Goal: Communication & Community: Answer question/provide support

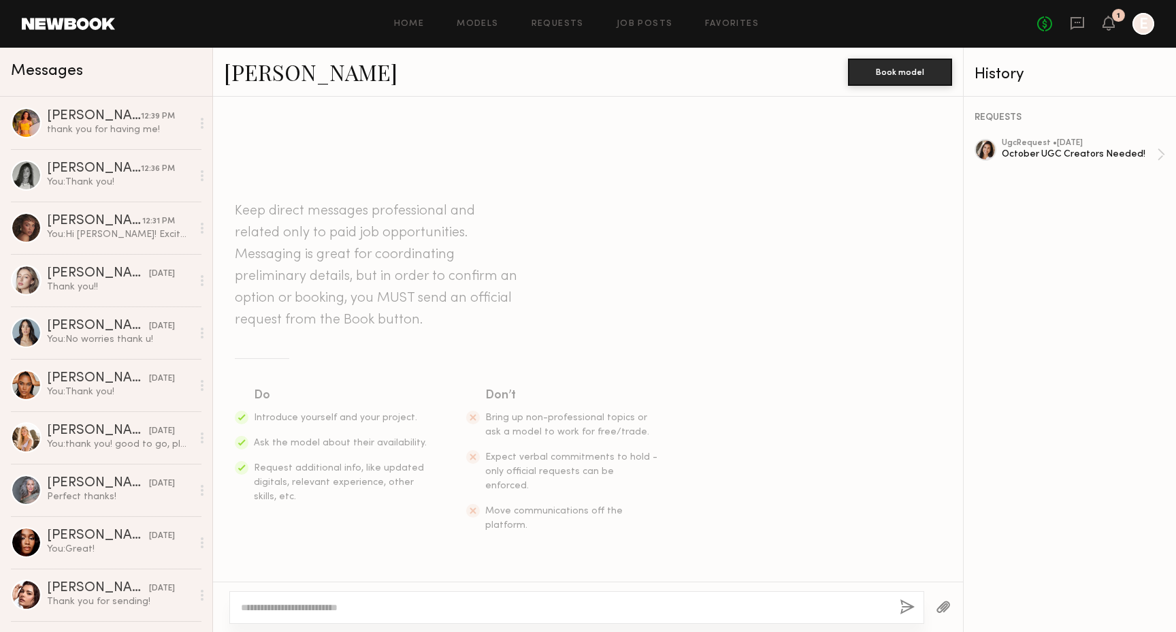
click at [1116, 27] on div "No fees up to $5,000 1 E" at bounding box center [1095, 24] width 117 height 22
click at [1112, 23] on icon at bounding box center [1108, 23] width 11 height 10
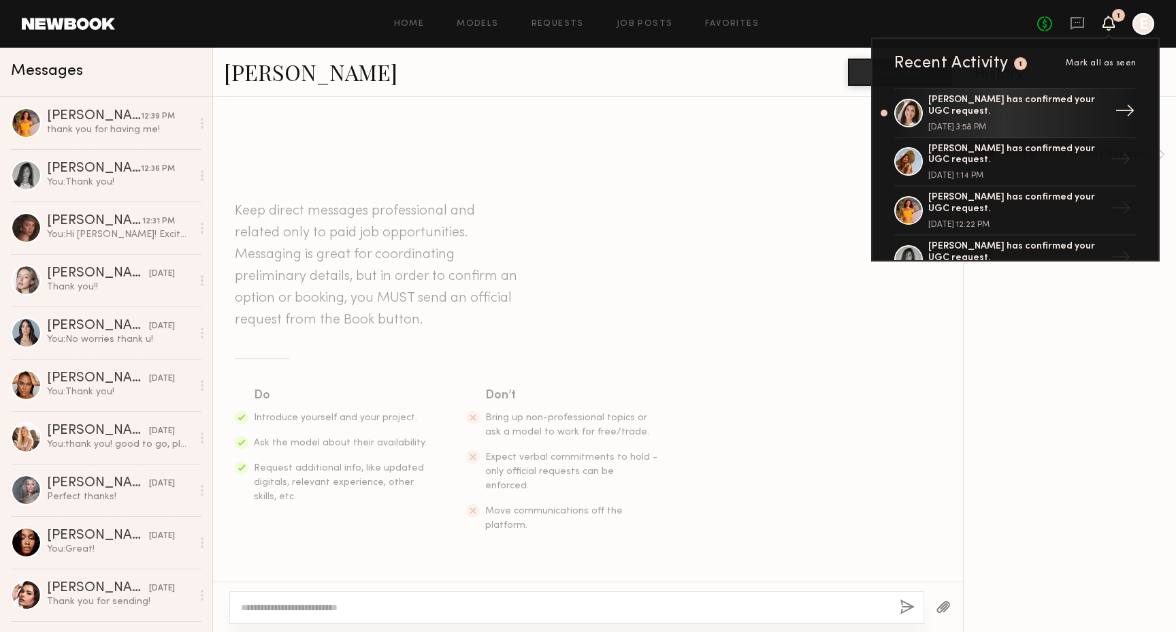
click at [917, 106] on div at bounding box center [908, 113] width 29 height 29
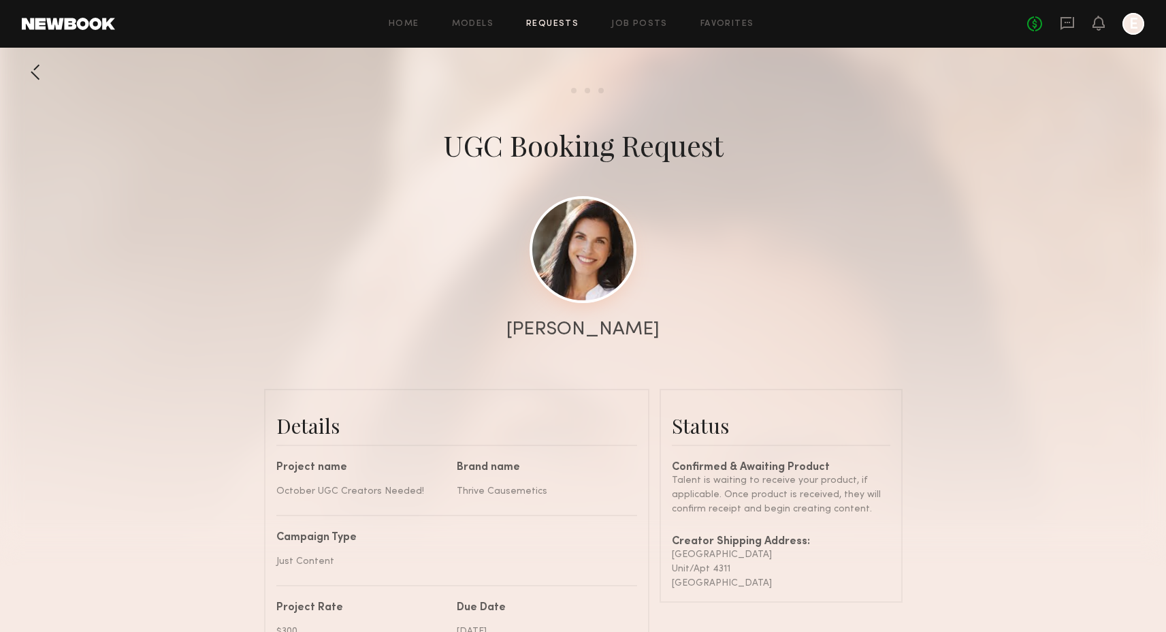
click at [569, 256] on link at bounding box center [583, 249] width 107 height 107
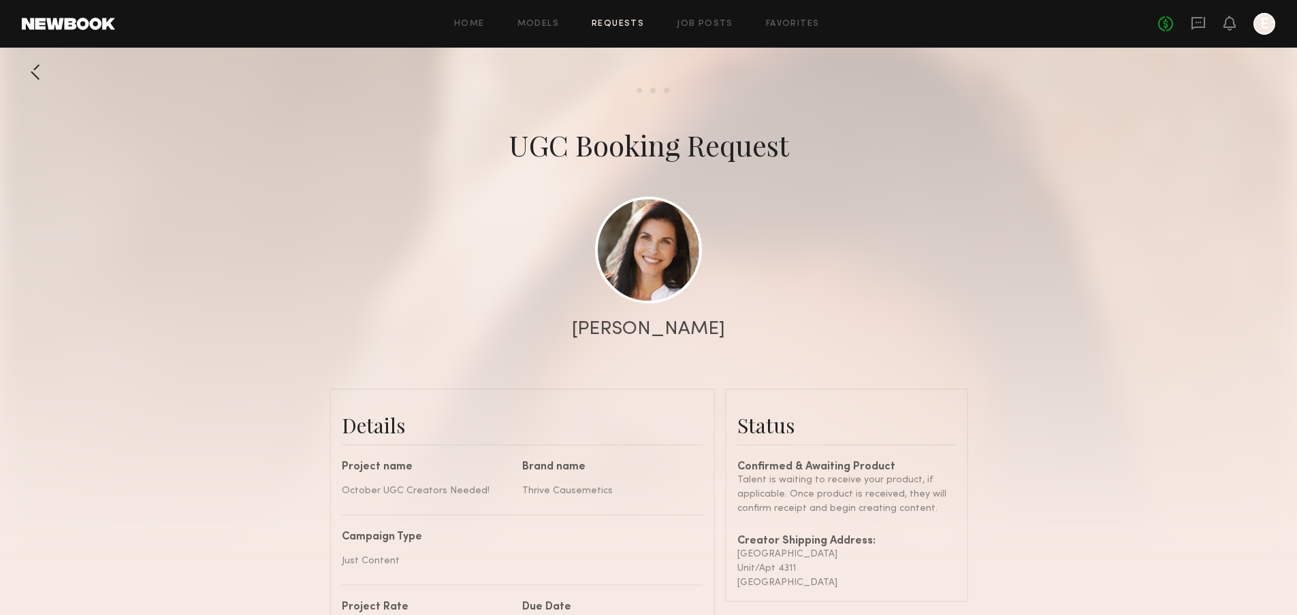
click at [16, 85] on div at bounding box center [648, 272] width 1297 height 545
click at [27, 78] on div at bounding box center [35, 72] width 27 height 27
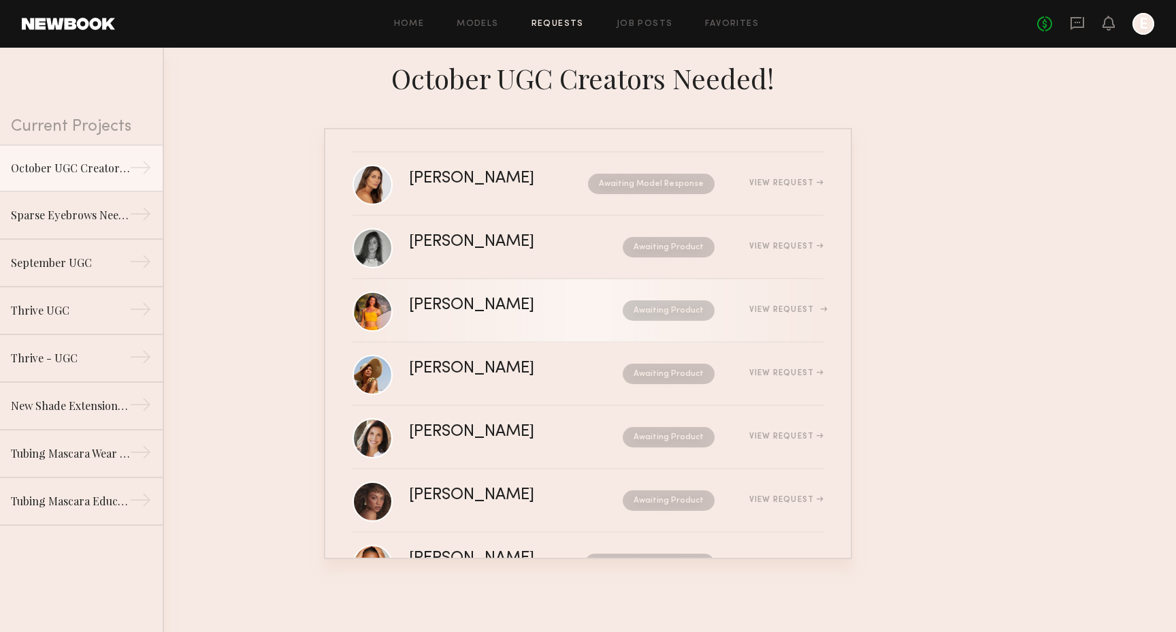
click at [516, 306] on div "[PERSON_NAME]" at bounding box center [493, 305] width 169 height 16
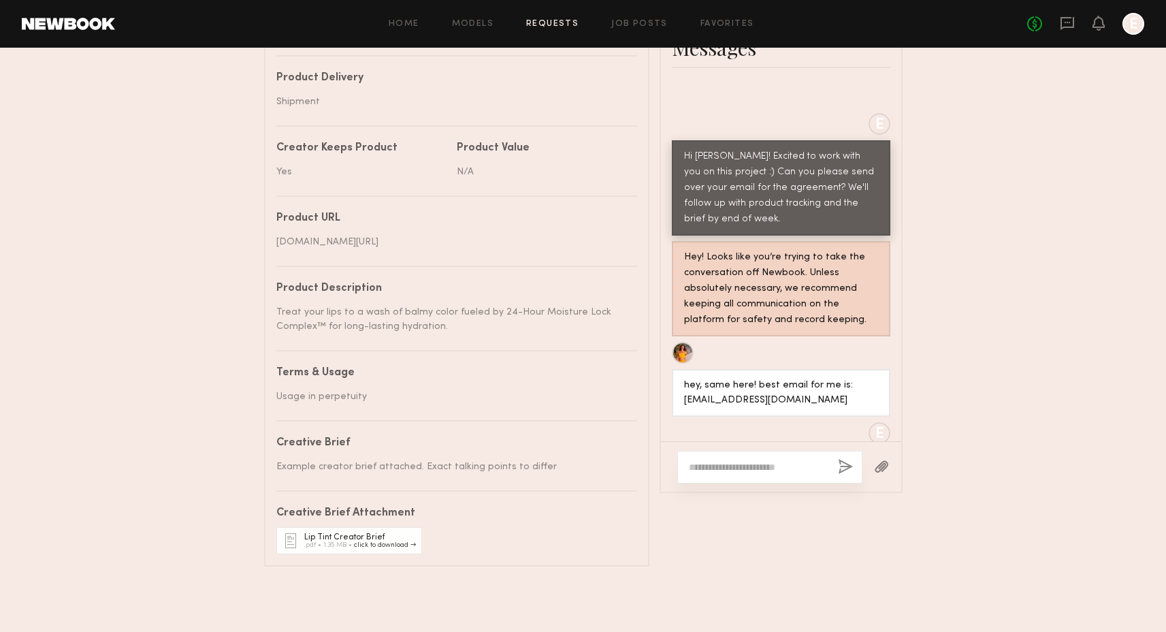
scroll to position [683, 0]
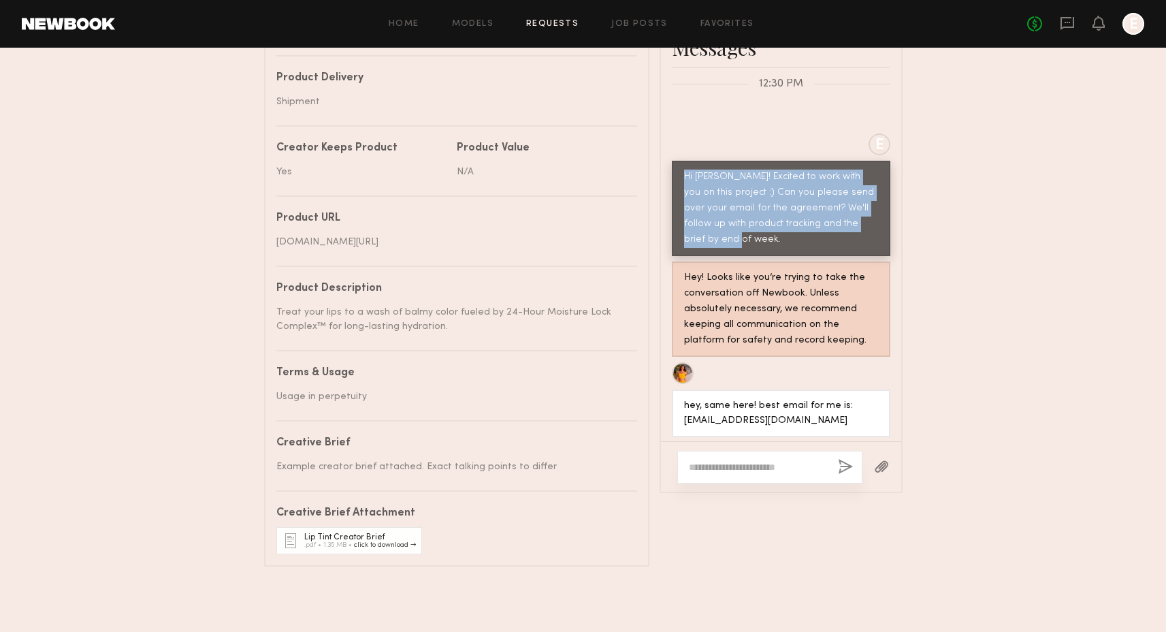
drag, startPoint x: 748, startPoint y: 241, endPoint x: 680, endPoint y: 178, distance: 93.0
click at [680, 178] on div "Hi [PERSON_NAME]! Excited to work with you on this project :) Can you please se…" at bounding box center [781, 208] width 219 height 95
copy div "Hi [PERSON_NAME]! Excited to work with you on this project :) Can you please se…"
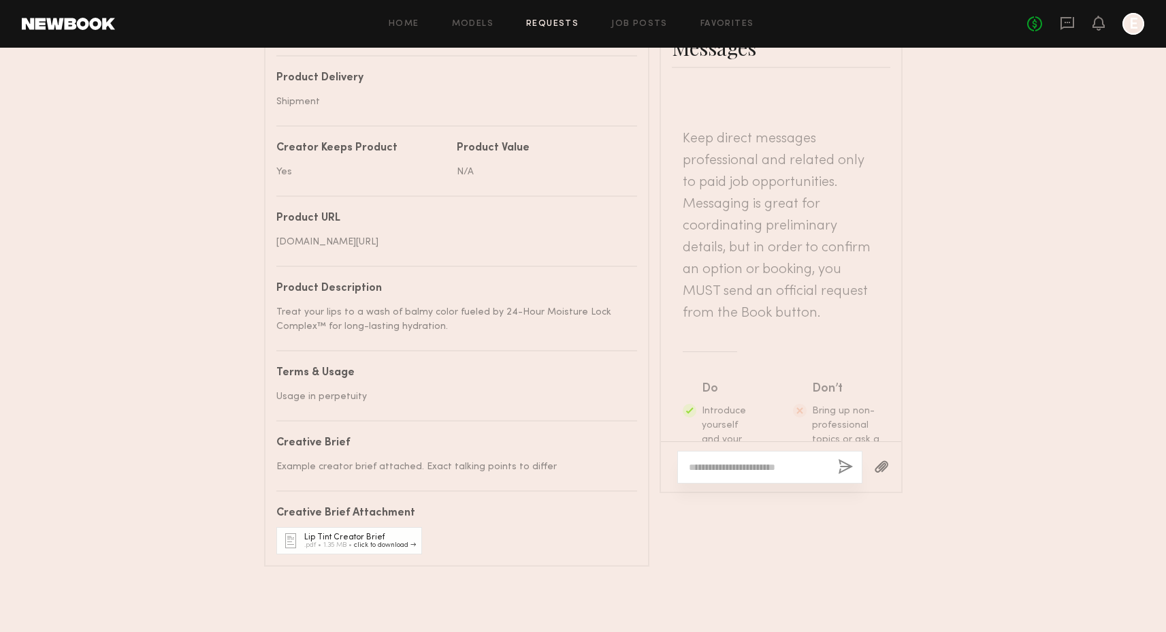
scroll to position [0, 0]
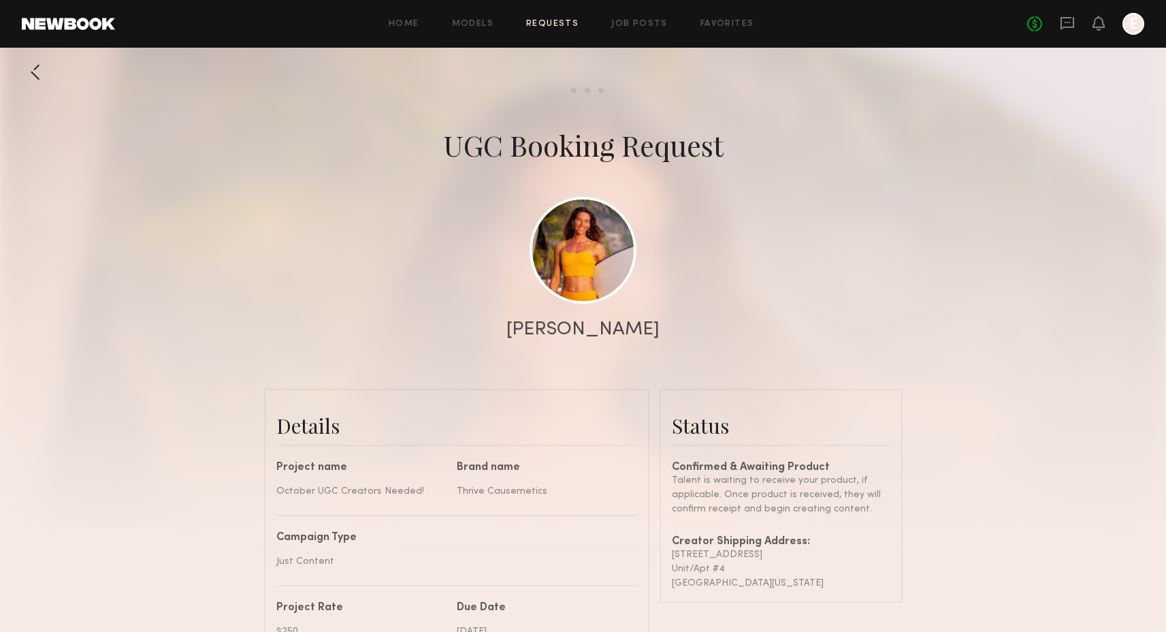
click at [40, 77] on div at bounding box center [35, 72] width 27 height 27
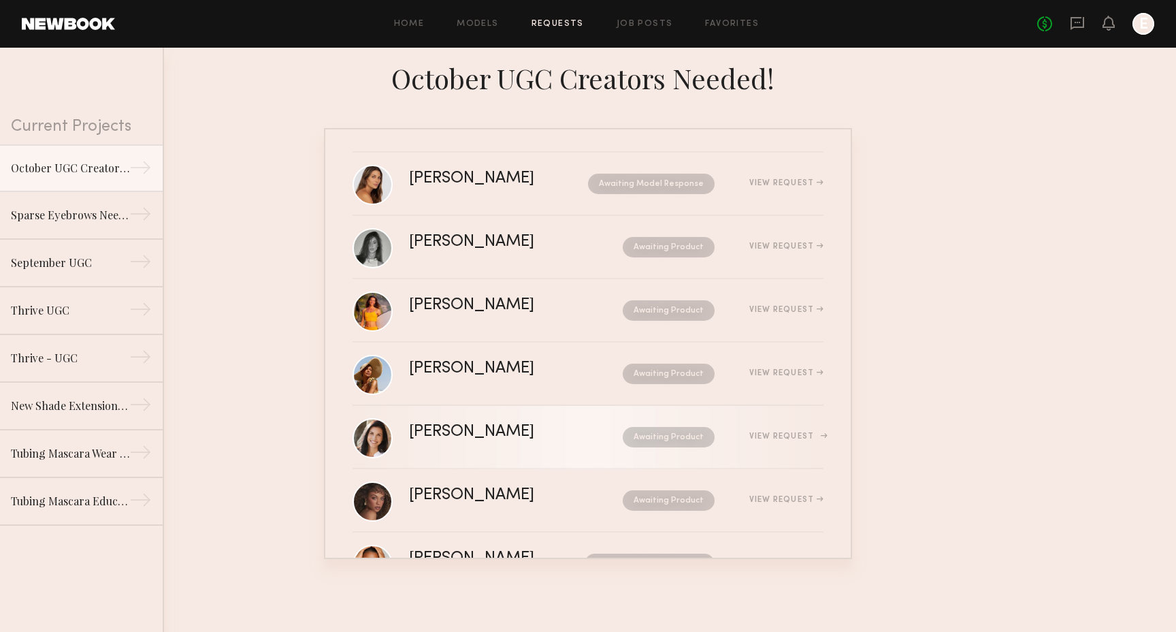
click at [520, 426] on div "[PERSON_NAME]" at bounding box center [493, 432] width 169 height 16
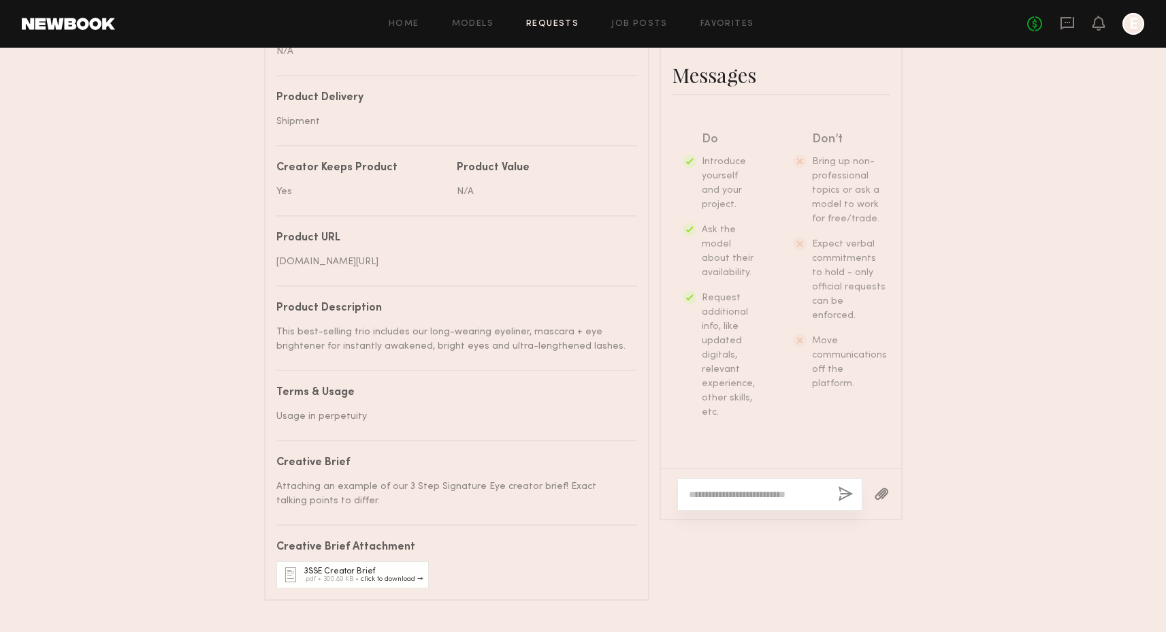
scroll to position [666, 0]
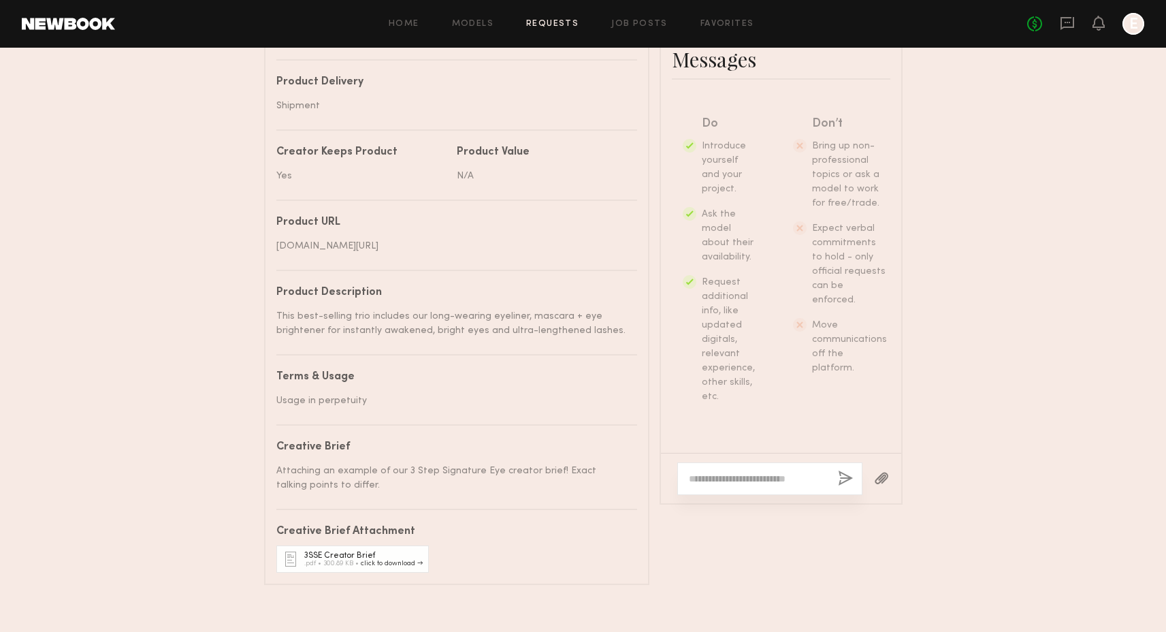
click at [729, 490] on div at bounding box center [769, 478] width 185 height 33
click at [722, 476] on textarea at bounding box center [758, 479] width 138 height 14
paste textarea "**********"
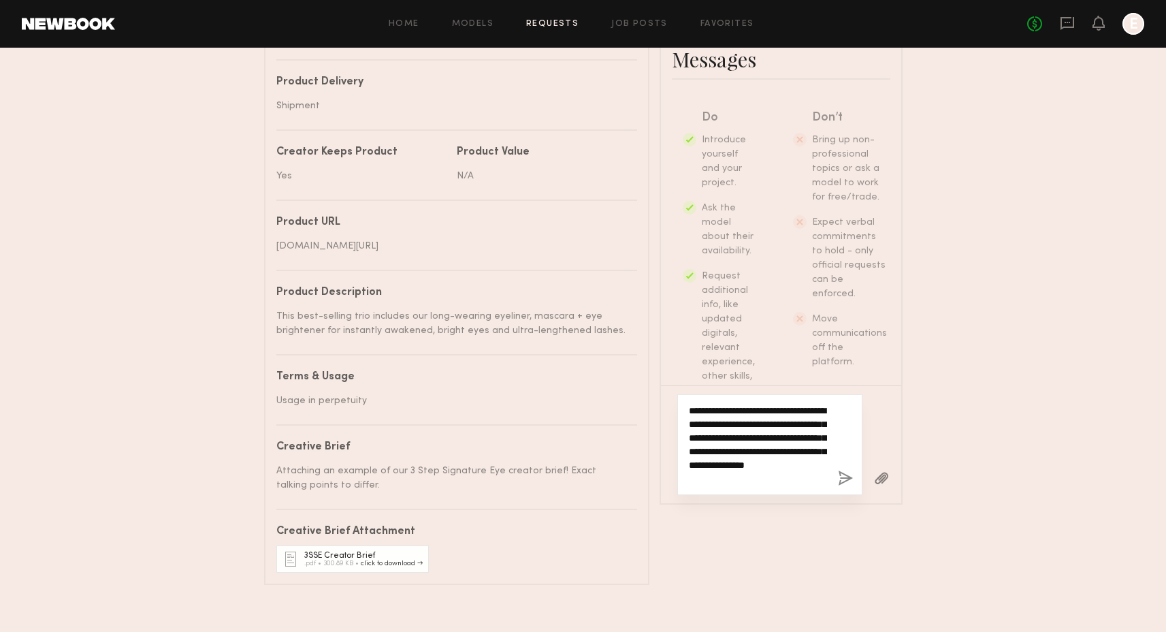
click at [712, 404] on textarea "**********" at bounding box center [758, 445] width 138 height 82
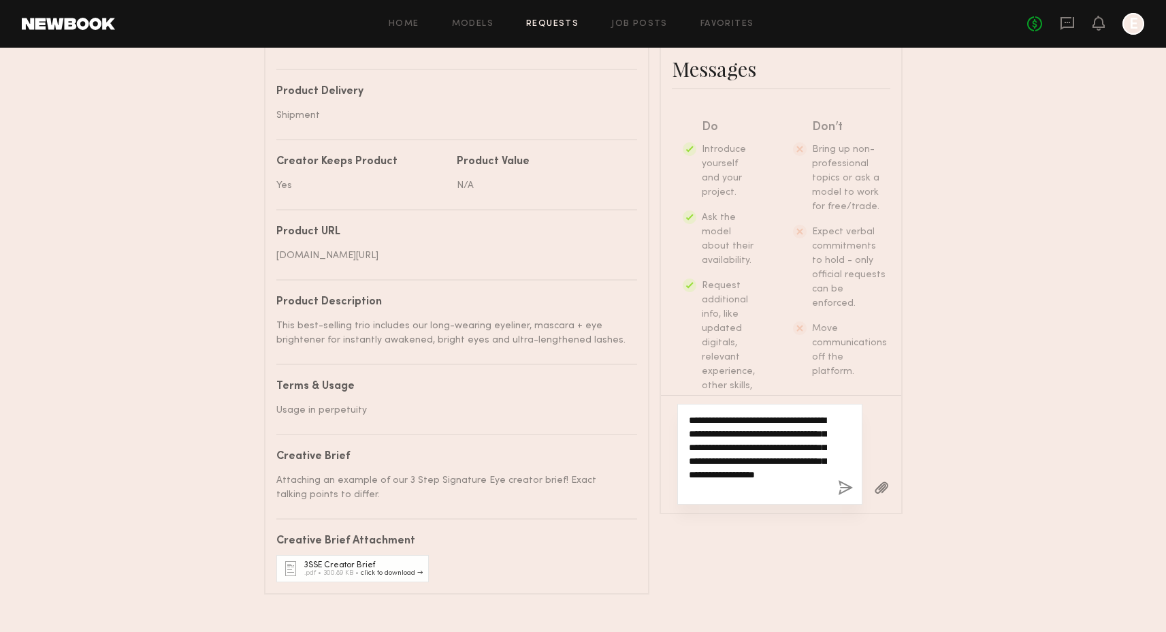
scroll to position [684, 0]
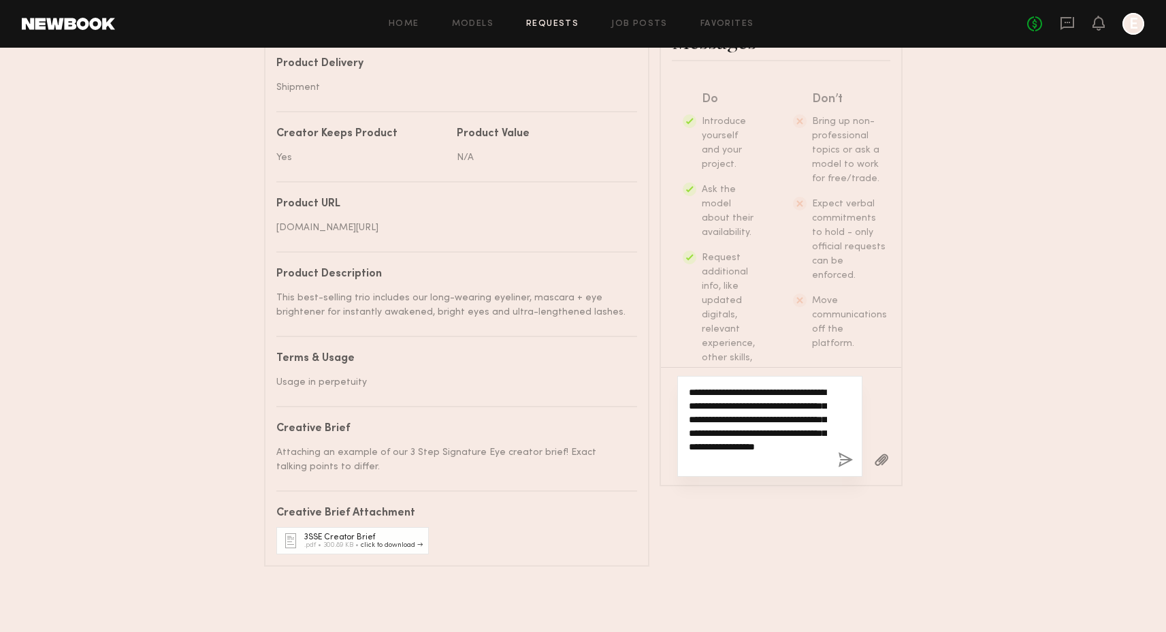
type textarea "**********"
click at [843, 456] on button "button" at bounding box center [845, 460] width 15 height 17
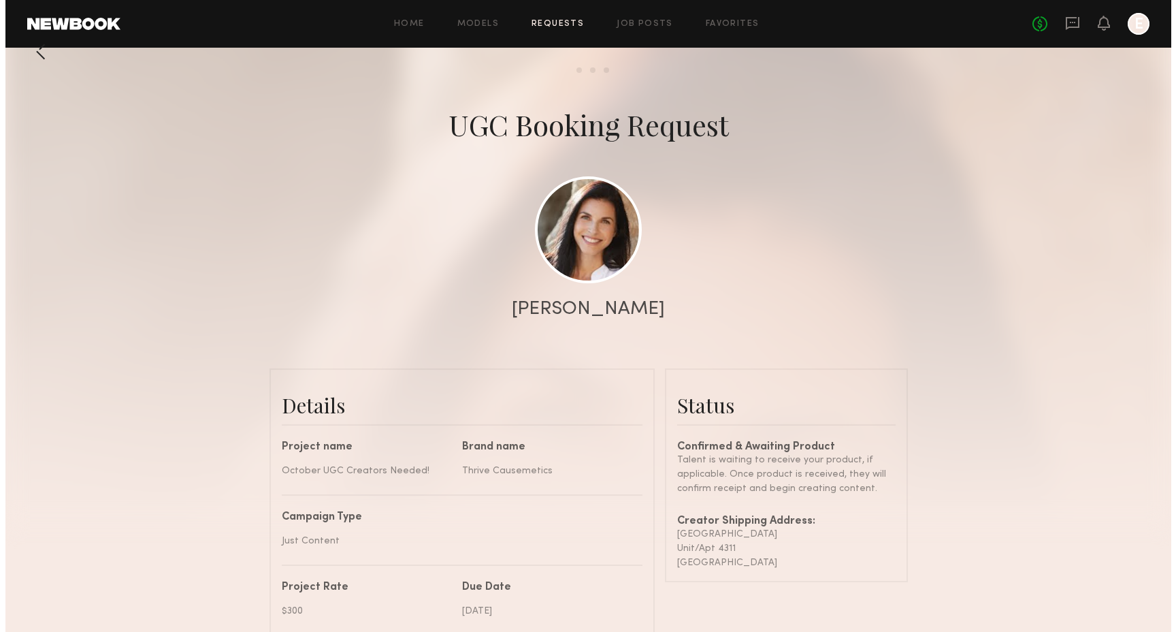
scroll to position [0, 0]
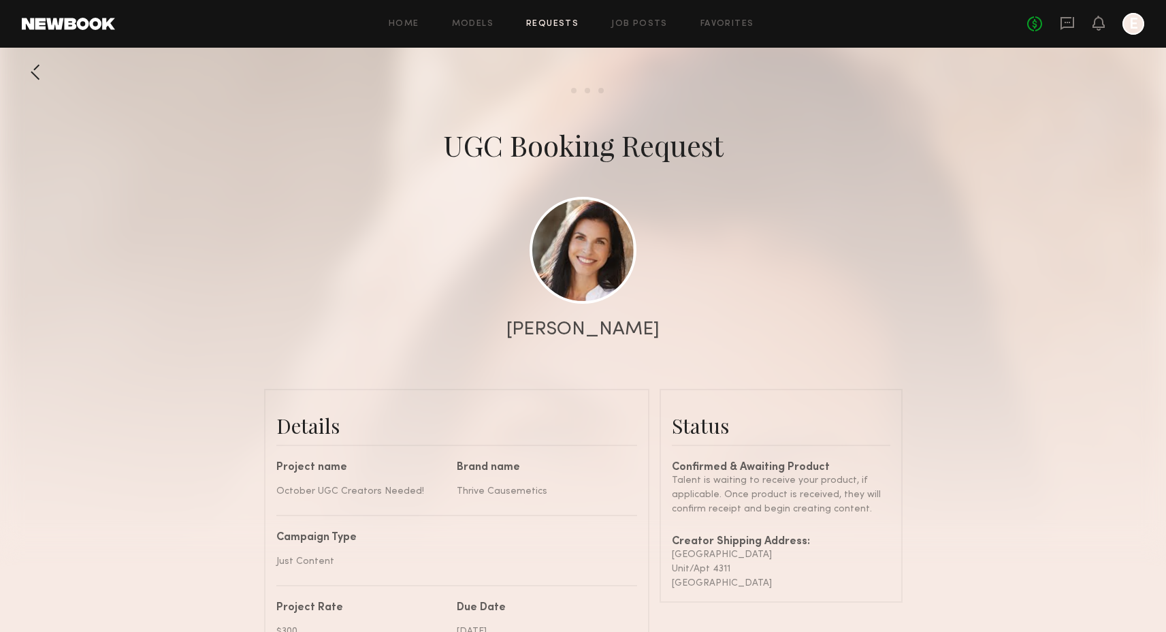
click at [42, 78] on div at bounding box center [35, 72] width 27 height 27
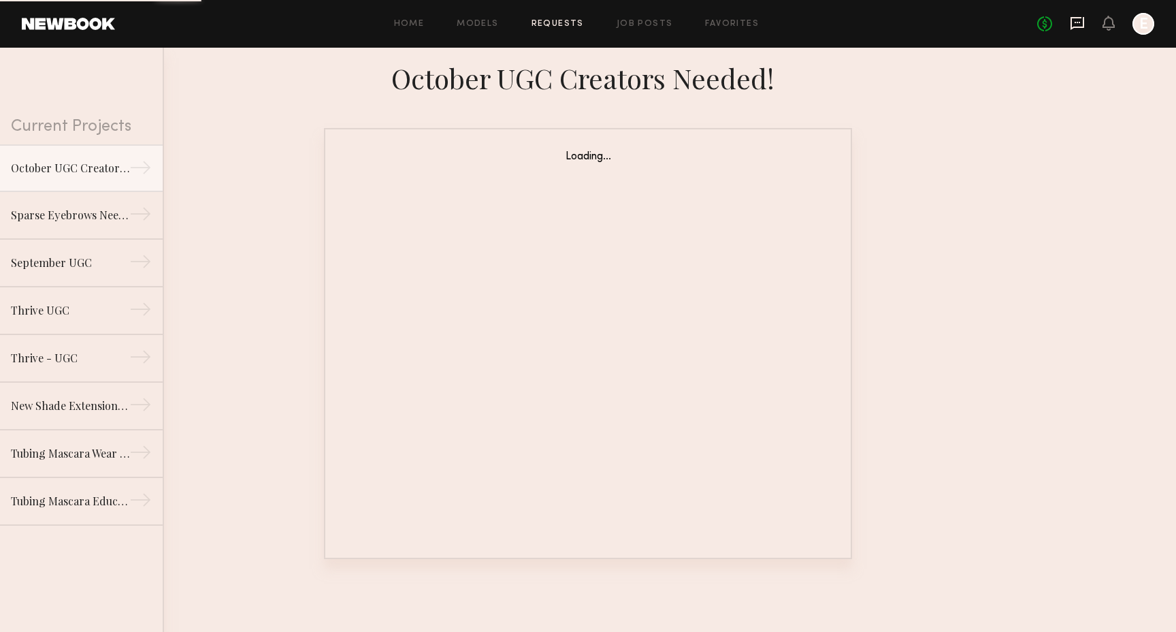
click at [1083, 22] on icon at bounding box center [1078, 23] width 14 height 13
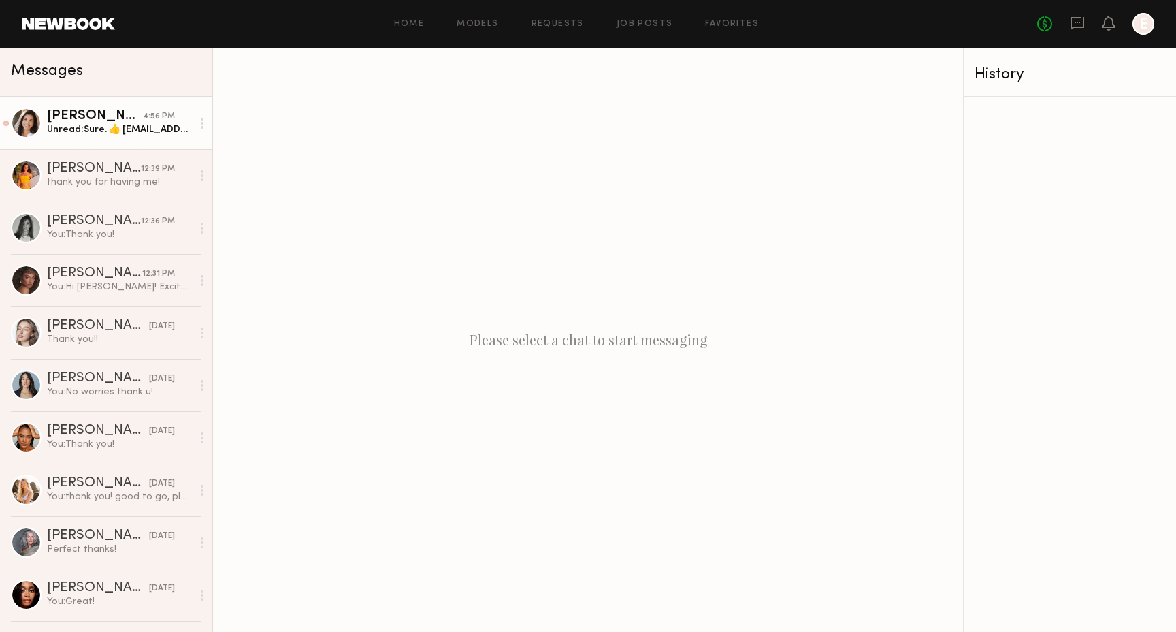
click at [110, 134] on div "Unread: Sure. 👍 [EMAIL_ADDRESS][DOMAIN_NAME]" at bounding box center [119, 129] width 145 height 13
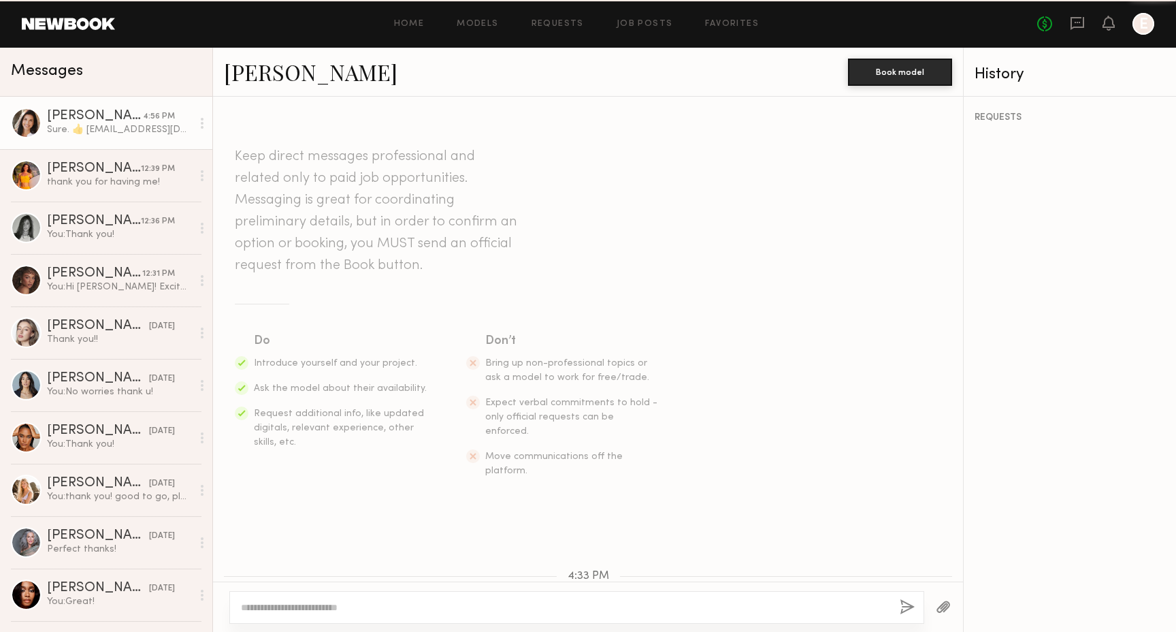
scroll to position [257, 0]
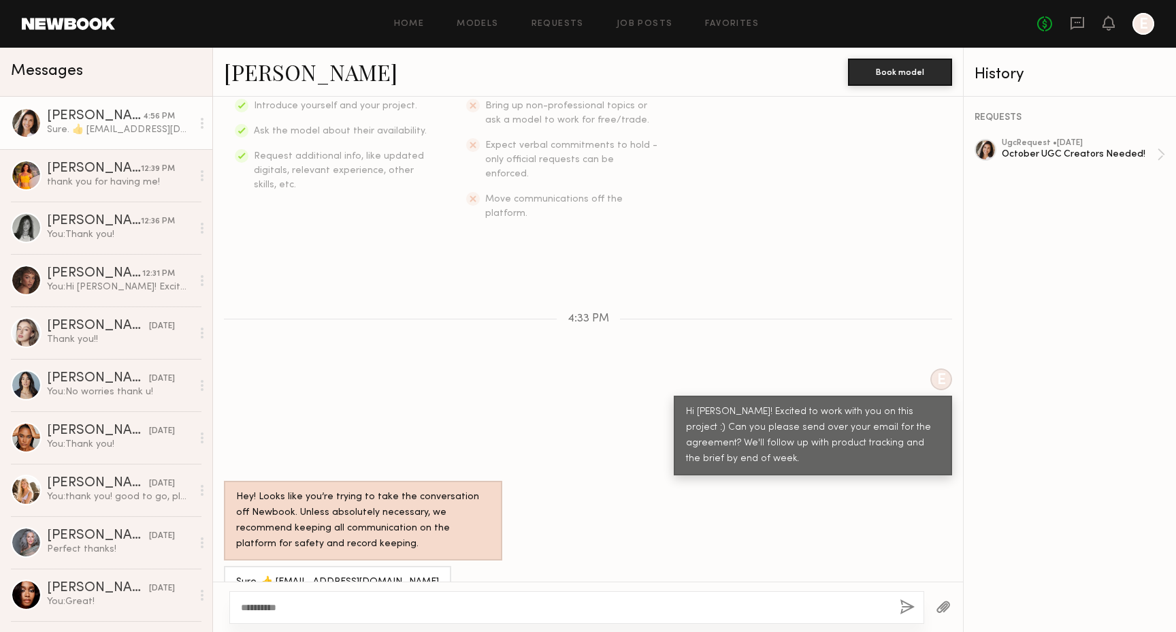
type textarea "**********"
click at [905, 608] on button "button" at bounding box center [907, 607] width 15 height 17
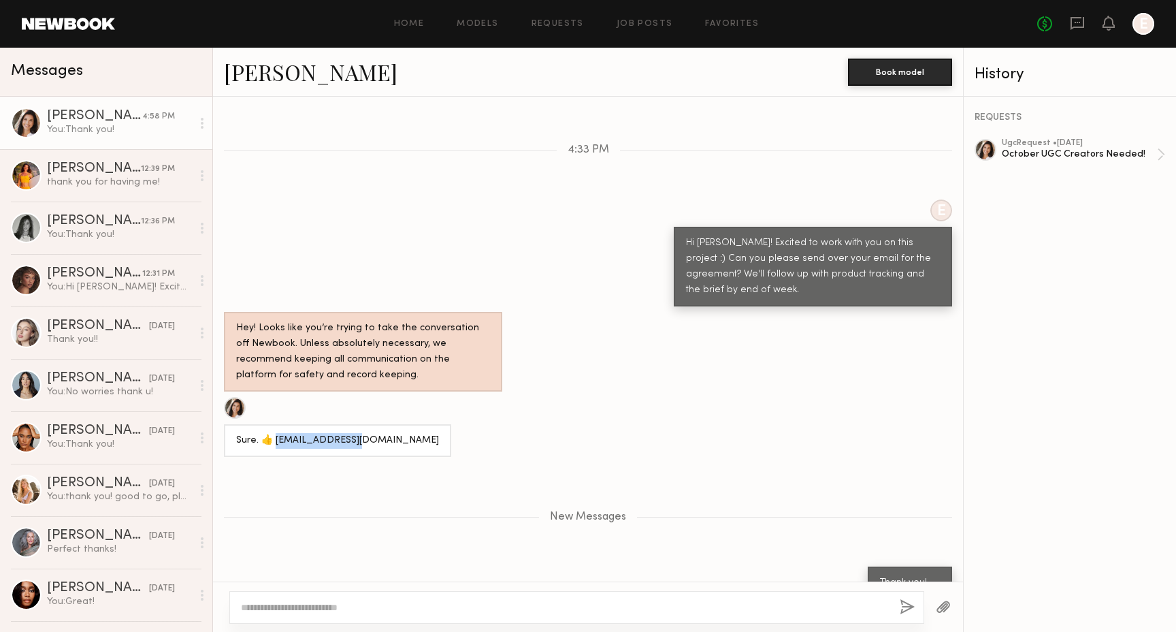
drag, startPoint x: 273, startPoint y: 413, endPoint x: 370, endPoint y: 410, distance: 96.7
click at [370, 410] on div "Sure. 👍 [EMAIL_ADDRESS][DOMAIN_NAME]" at bounding box center [588, 427] width 750 height 60
copy div "[EMAIL_ADDRESS][DOMAIN_NAME]"
click at [1060, 143] on div "ugc Request • [DATE]" at bounding box center [1079, 143] width 155 height 9
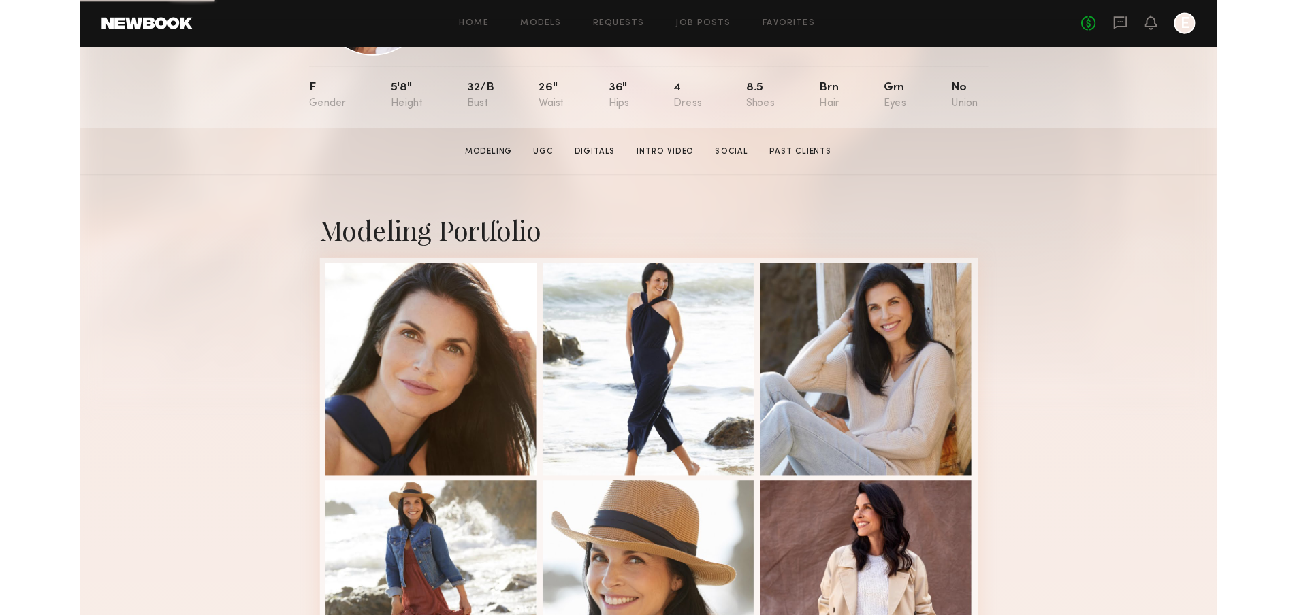
scroll to position [133, 0]
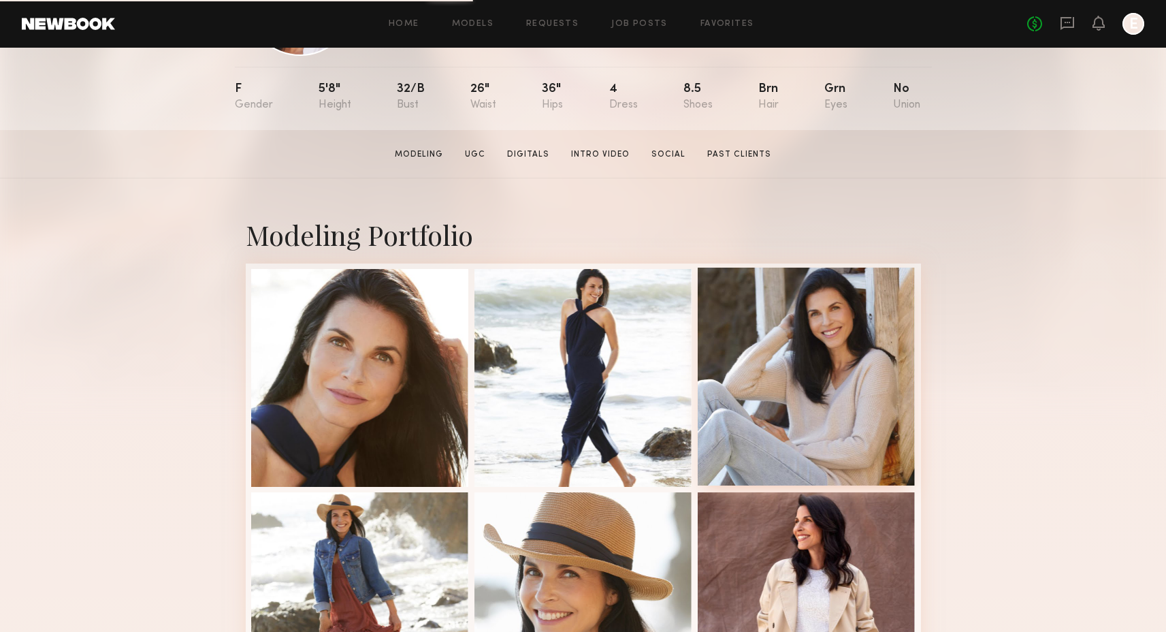
click at [744, 394] on div at bounding box center [807, 377] width 218 height 218
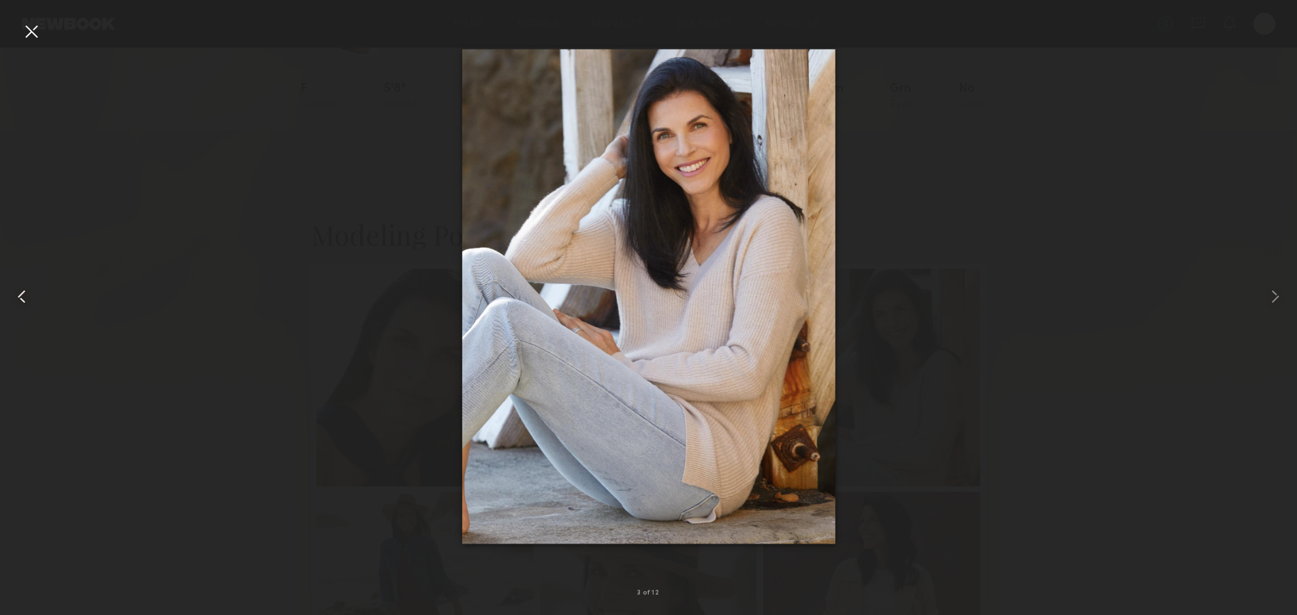
click at [14, 30] on div at bounding box center [26, 297] width 52 height 550
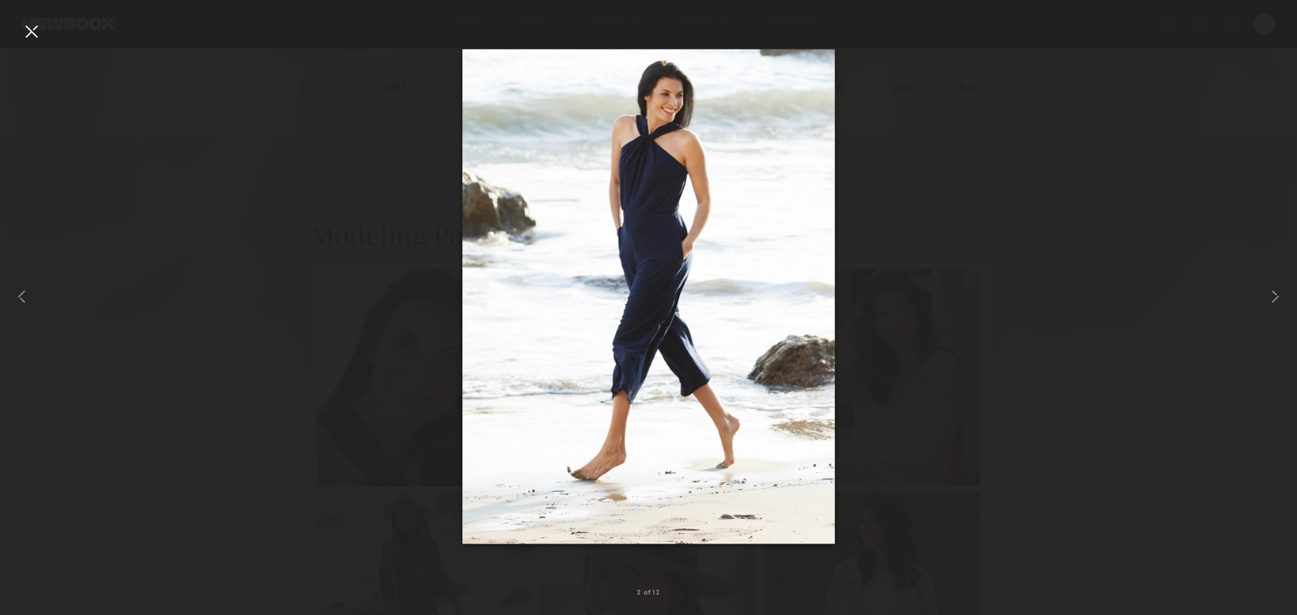
click at [23, 30] on div at bounding box center [31, 31] width 22 height 22
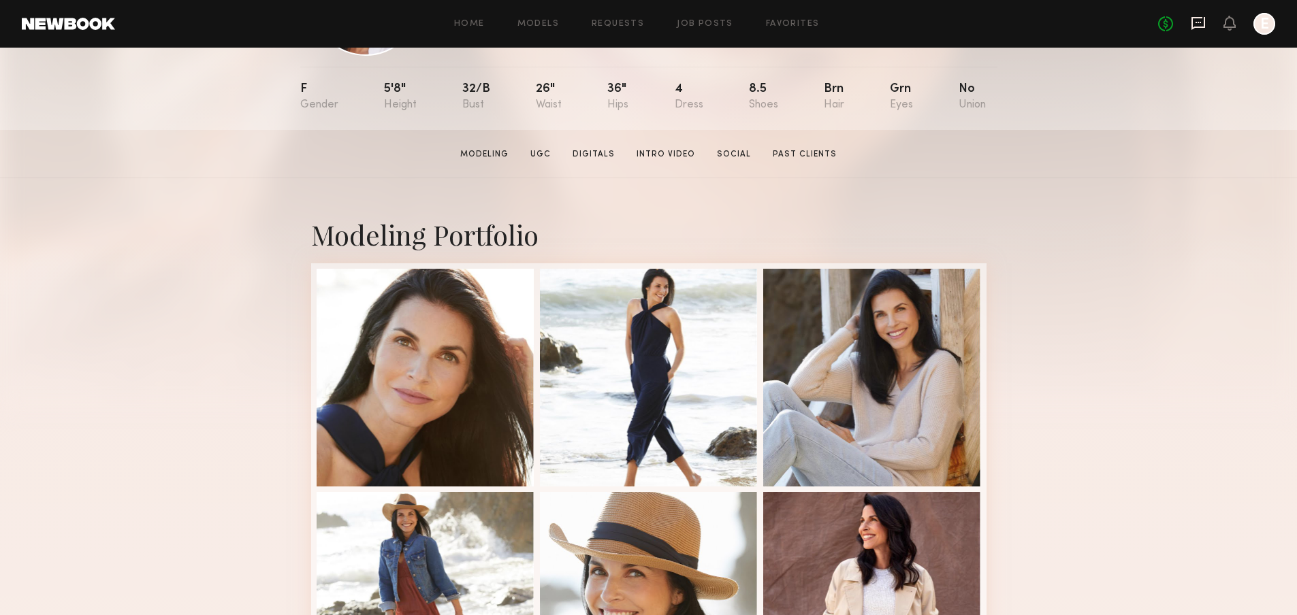
click at [1176, 25] on icon at bounding box center [1198, 23] width 15 height 15
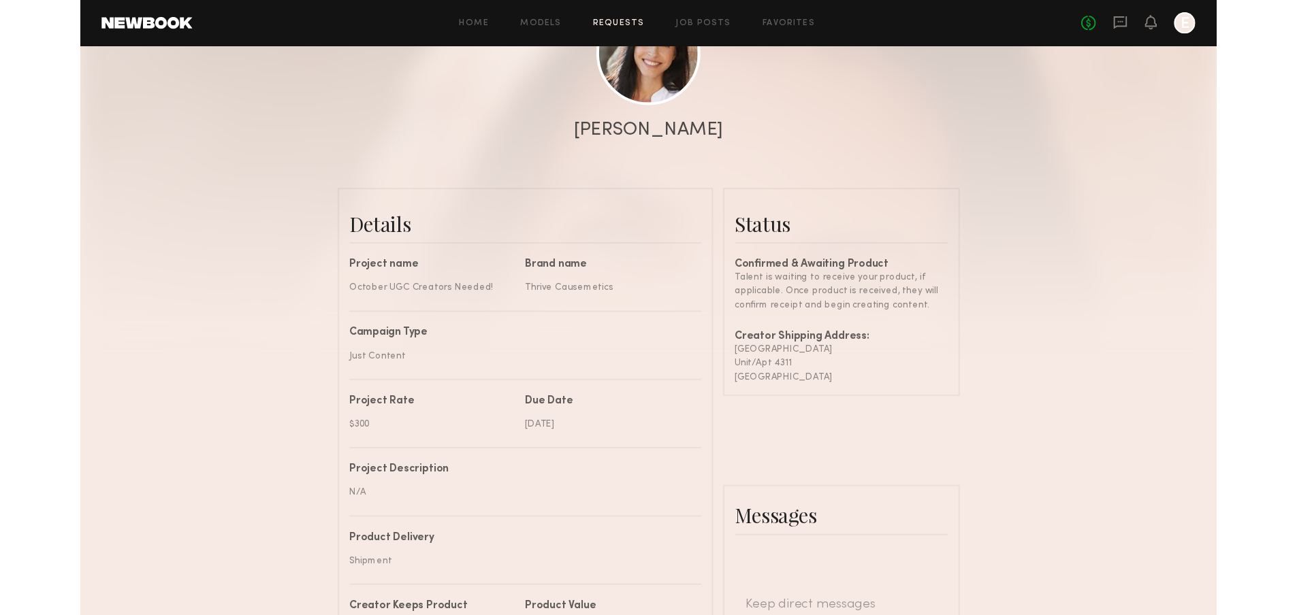
scroll to position [717, 0]
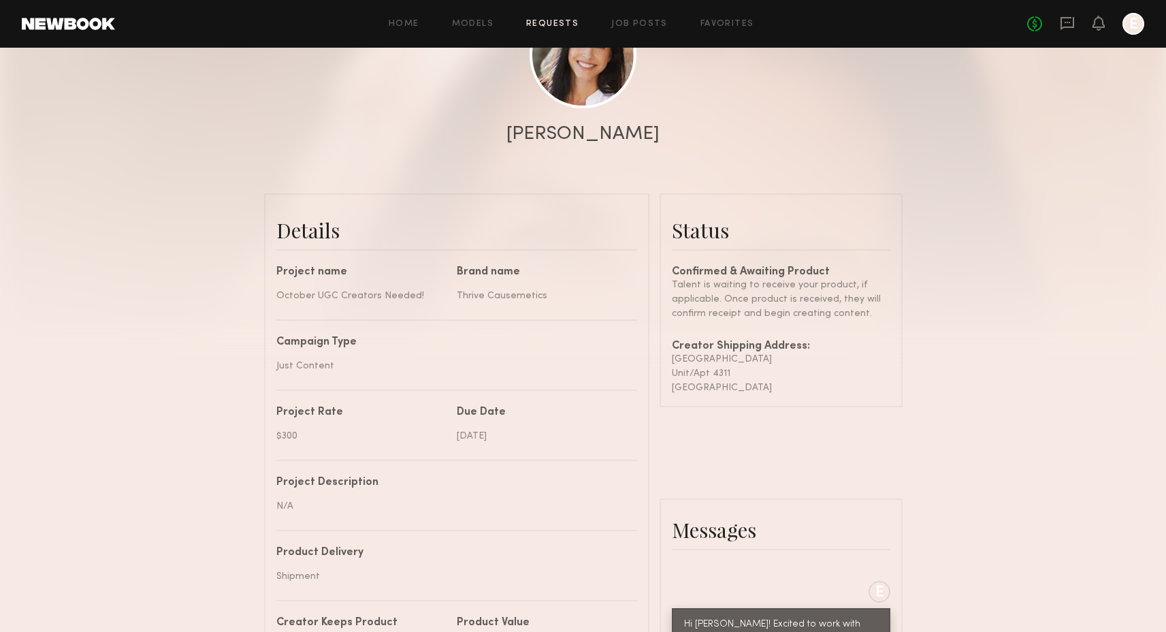
drag, startPoint x: 798, startPoint y: 389, endPoint x: 673, endPoint y: 357, distance: 129.8
click at [673, 357] on div "Confirmed & Awaiting Product Talent is waiting to receive your product, if appl…" at bounding box center [781, 331] width 219 height 128
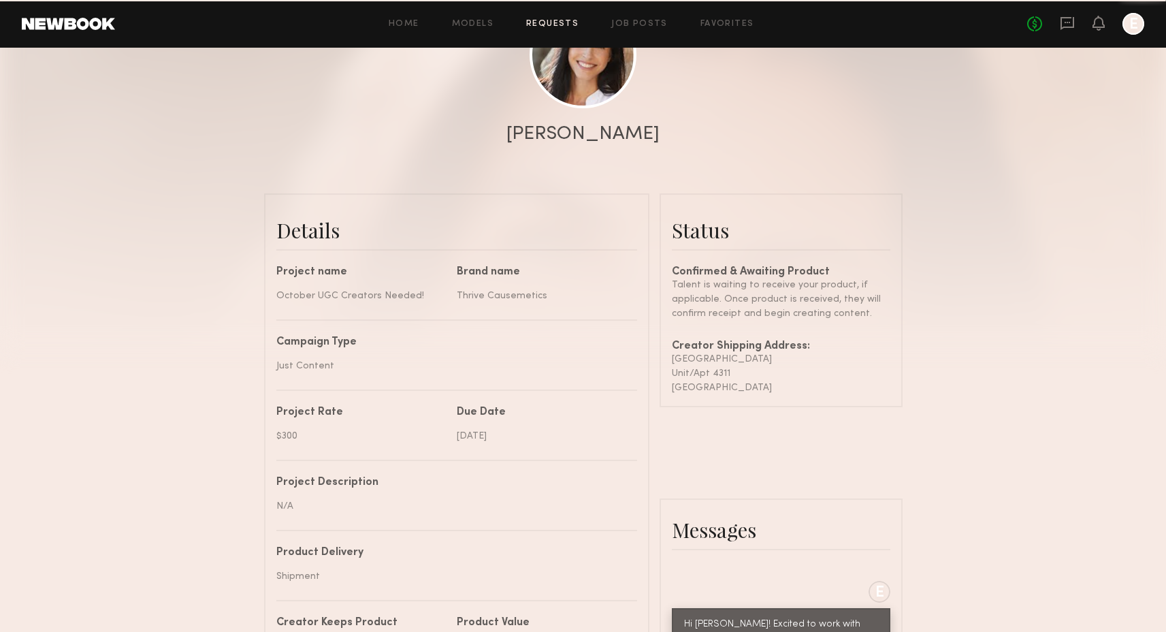
copy div "[GEOGRAPHIC_DATA] Unit/Apt [STREET_ADDRESS]"
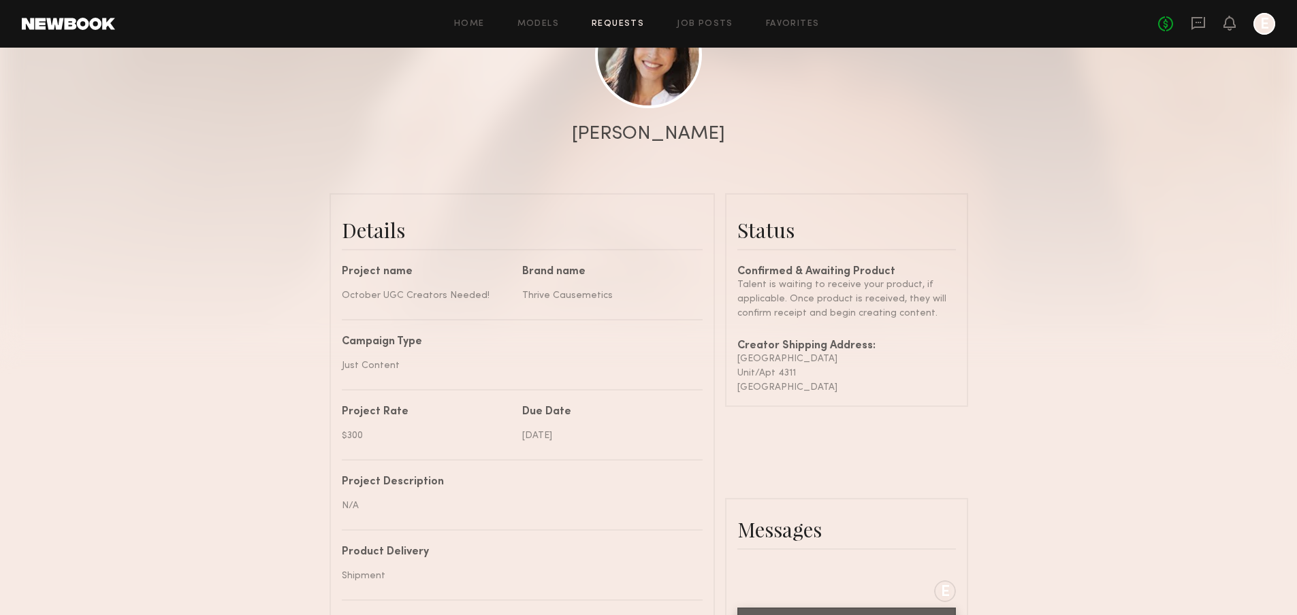
scroll to position [700, 0]
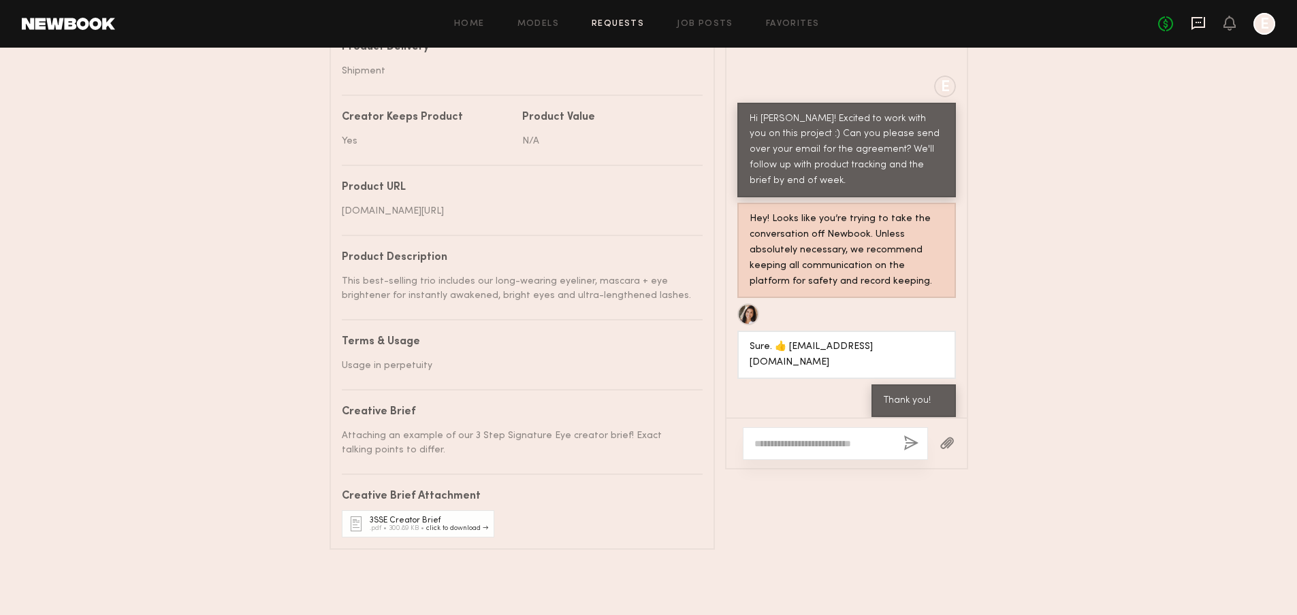
click at [1176, 18] on icon at bounding box center [1198, 23] width 14 height 13
